Goal: Information Seeking & Learning: Learn about a topic

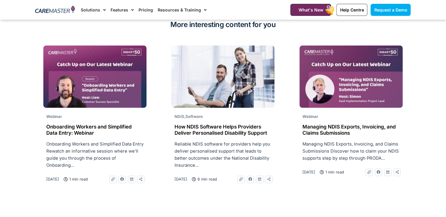
scroll to position [1332, 0]
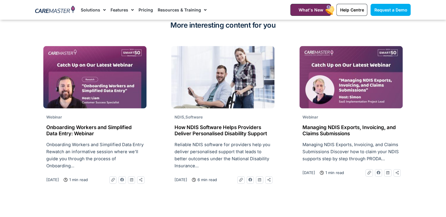
click at [64, 126] on h2 "Onboarding Workers and Simplified Data Entry: Webinar" at bounding box center [94, 131] width 97 height 12
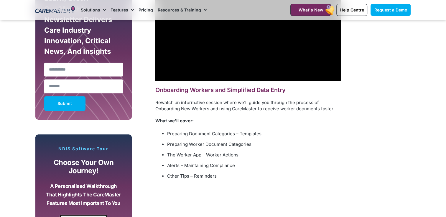
scroll to position [429, 0]
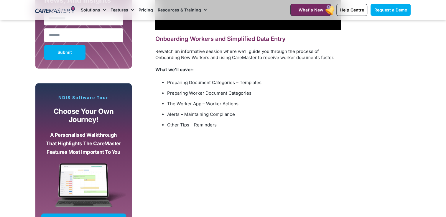
click at [122, 134] on div "A personalised walkthrough that highlights the CareMaster features most importa…" at bounding box center [83, 145] width 85 height 35
